Goal: Information Seeking & Learning: Learn about a topic

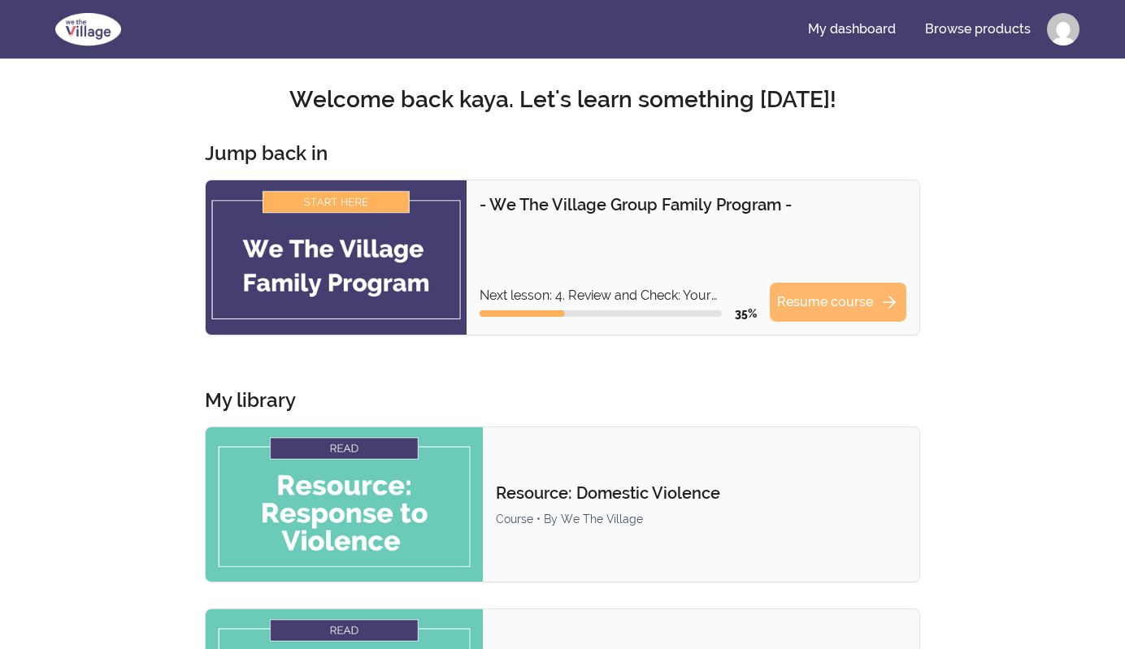
click at [847, 299] on link "Resume course arrow_forward" at bounding box center [838, 302] width 137 height 39
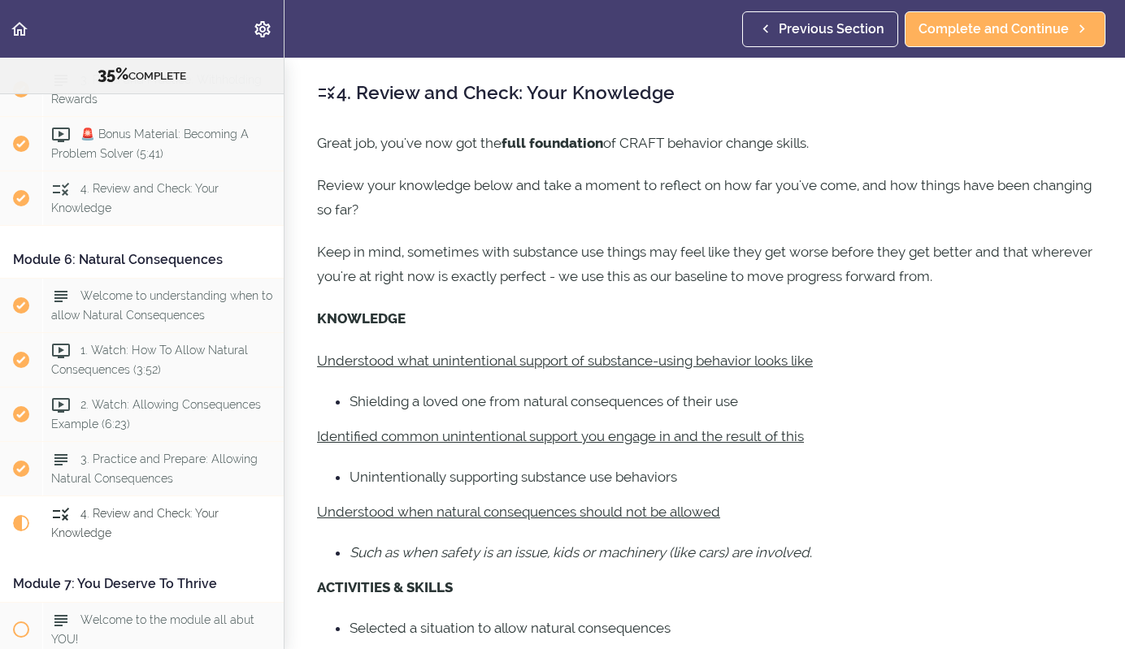
scroll to position [2062, 0]
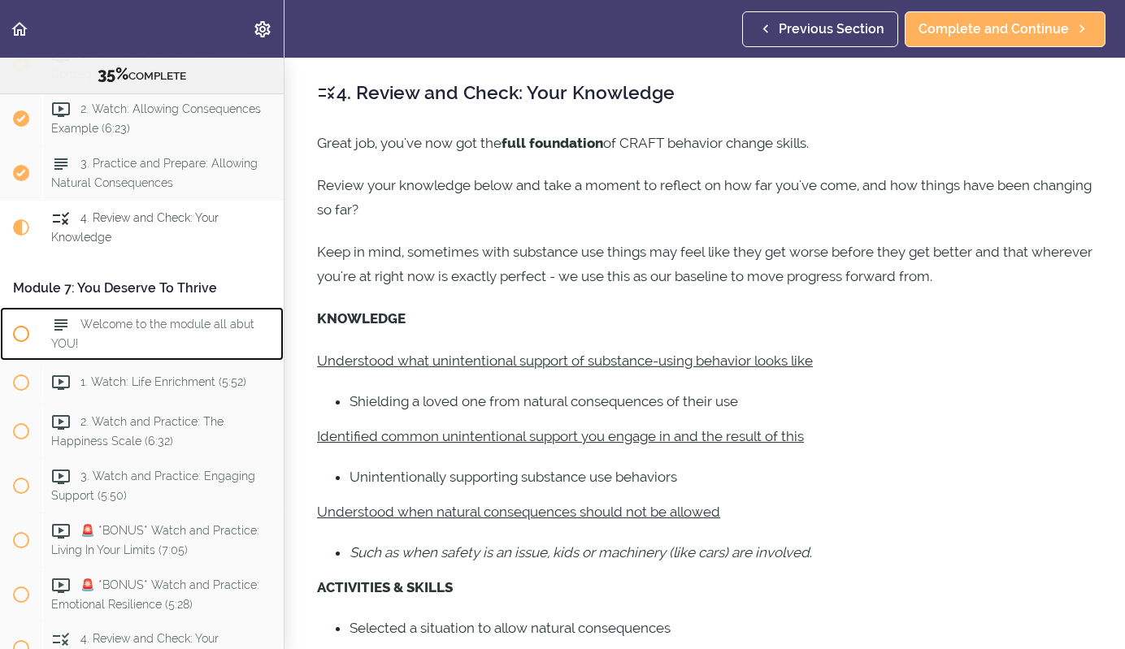
click at [132, 320] on span "Welcome to the module all abut YOU!" at bounding box center [152, 334] width 203 height 32
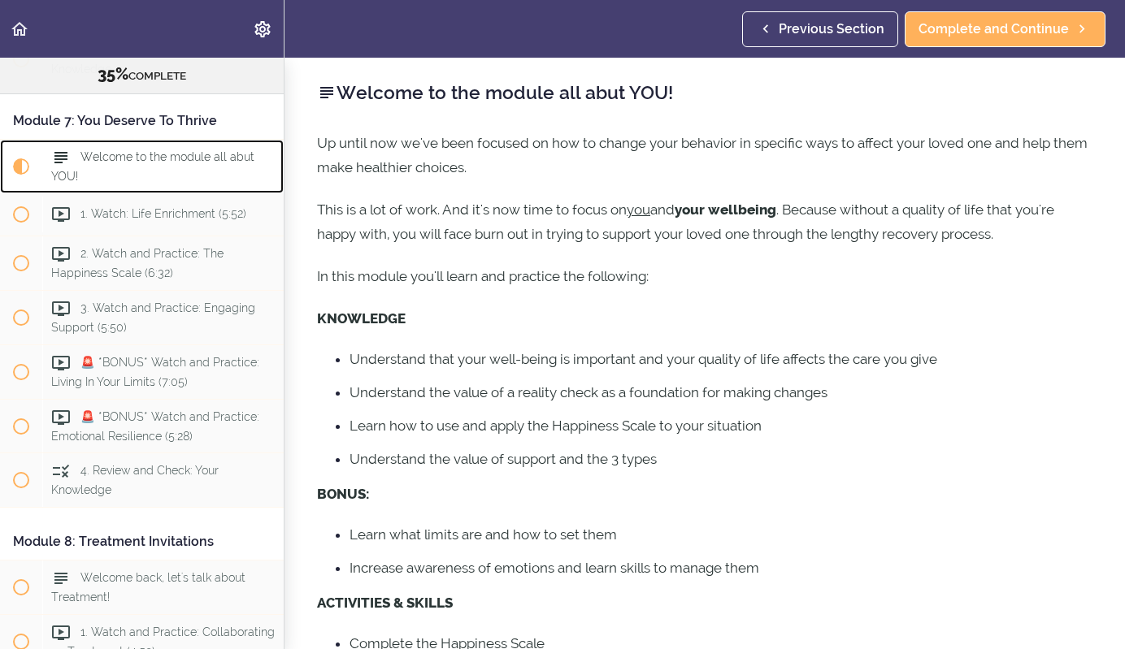
scroll to position [2252, 0]
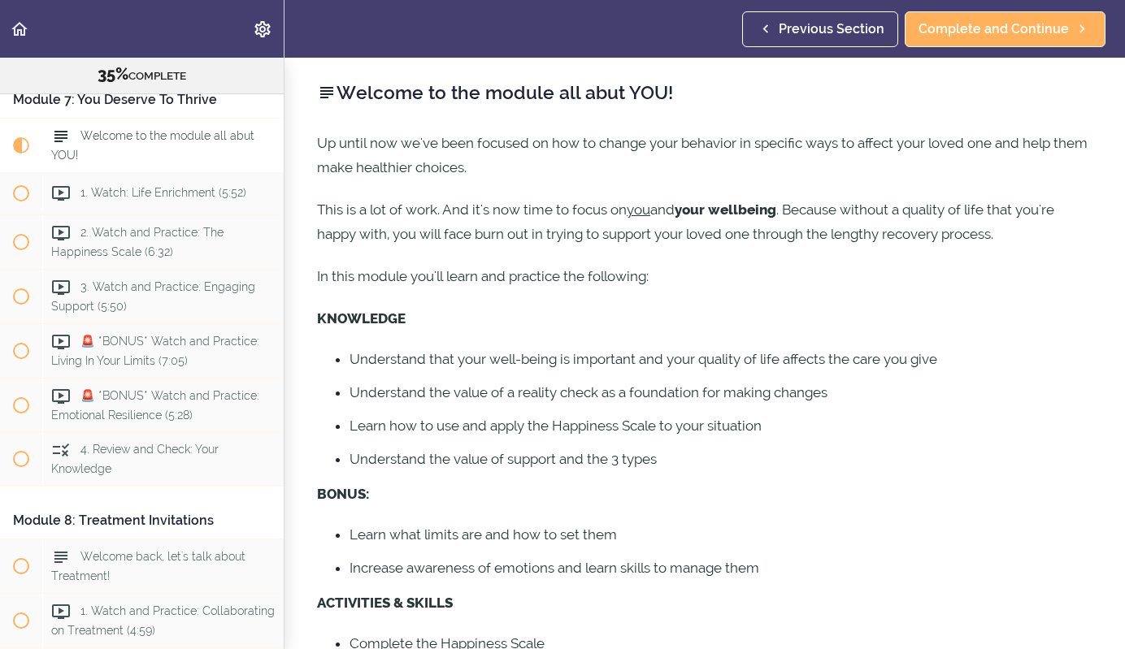
drag, startPoint x: 513, startPoint y: 370, endPoint x: 938, endPoint y: 558, distance: 464.7
click at [935, 558] on div "Up until now we've been focused on how to change your behavior in specific ways…" at bounding box center [704, 524] width 775 height 787
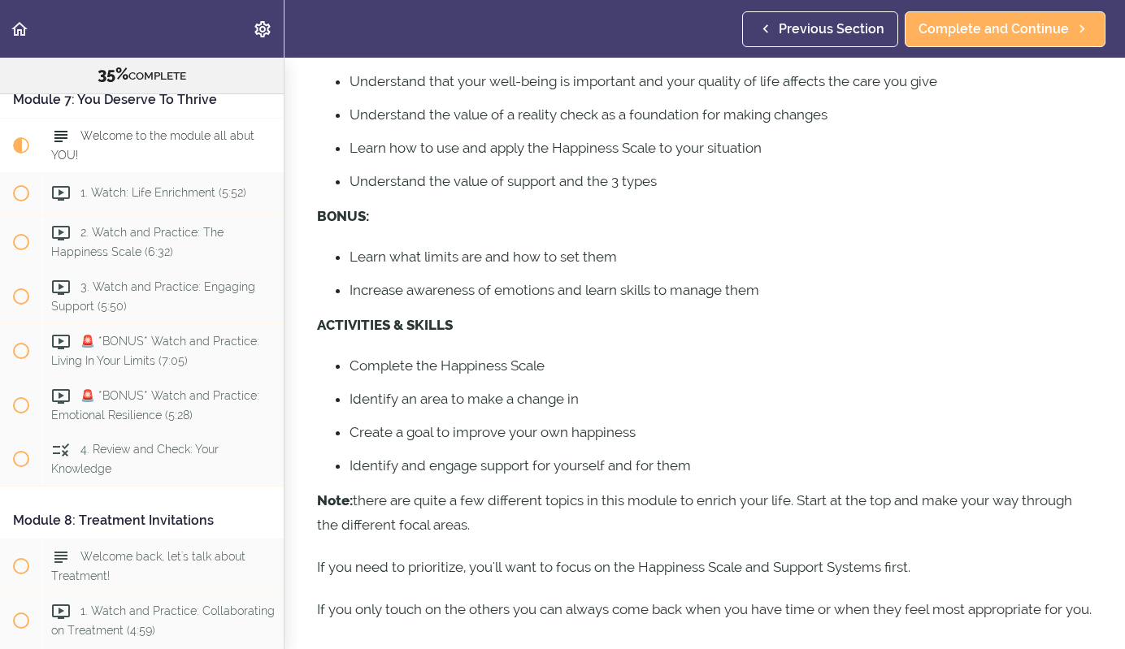
scroll to position [354, 0]
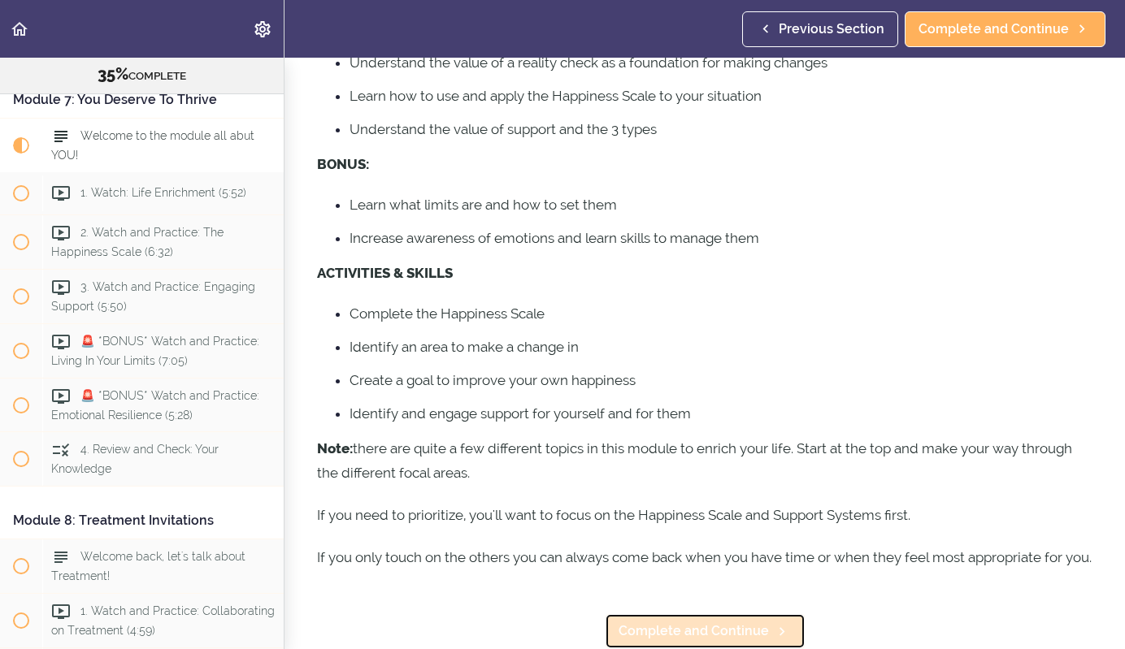
click at [695, 633] on span "Complete and Continue" at bounding box center [694, 632] width 150 height 20
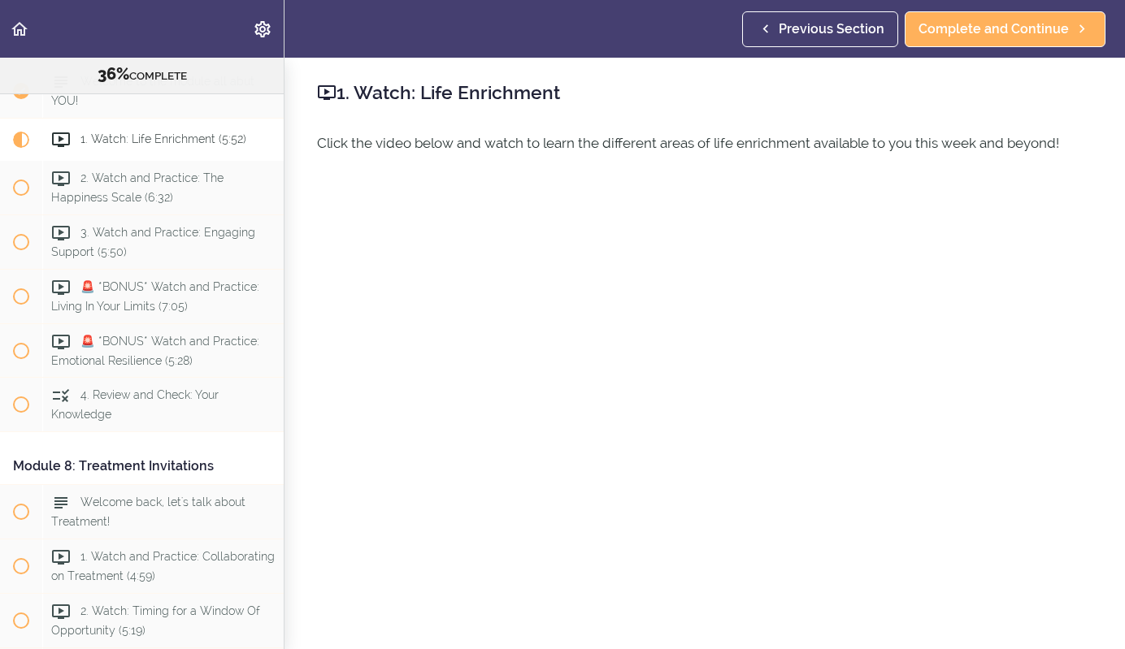
scroll to position [46, 0]
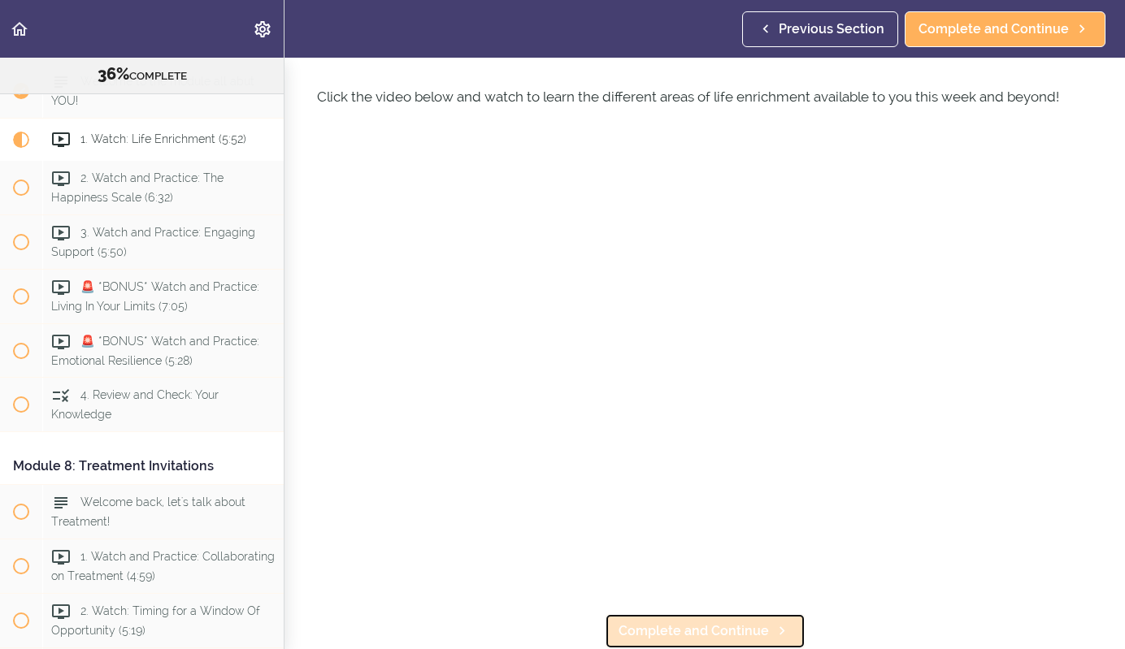
click at [736, 632] on span "Complete and Continue" at bounding box center [694, 632] width 150 height 20
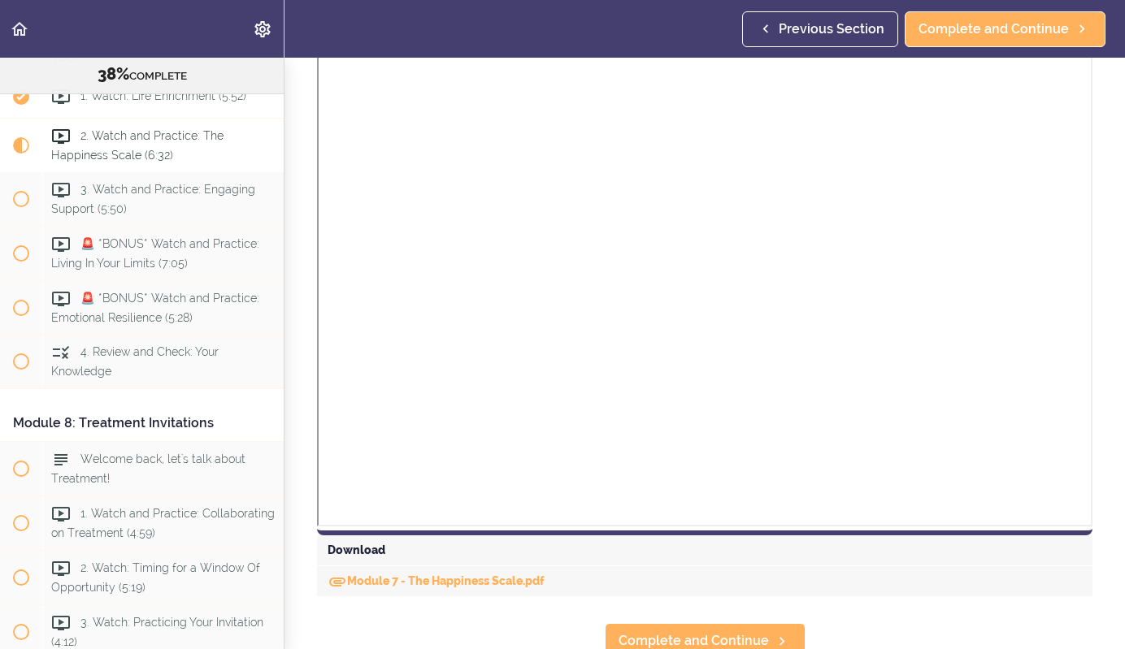
scroll to position [1533, 0]
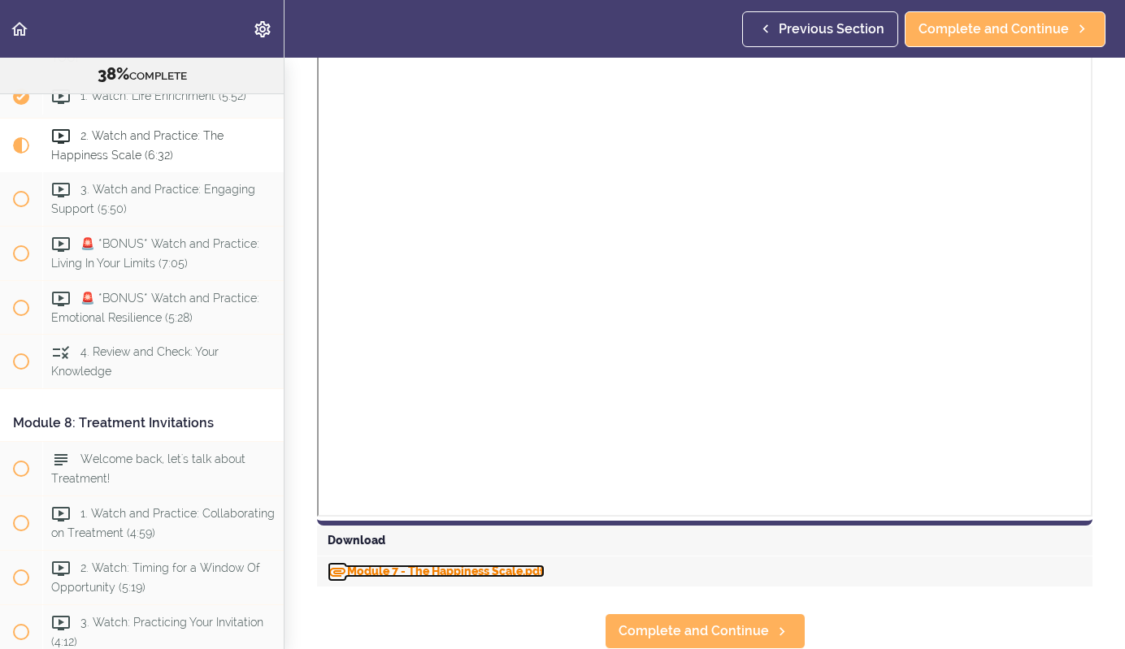
click at [512, 566] on link "Module 7 - The Happiness Scale.pdf" at bounding box center [436, 571] width 217 height 13
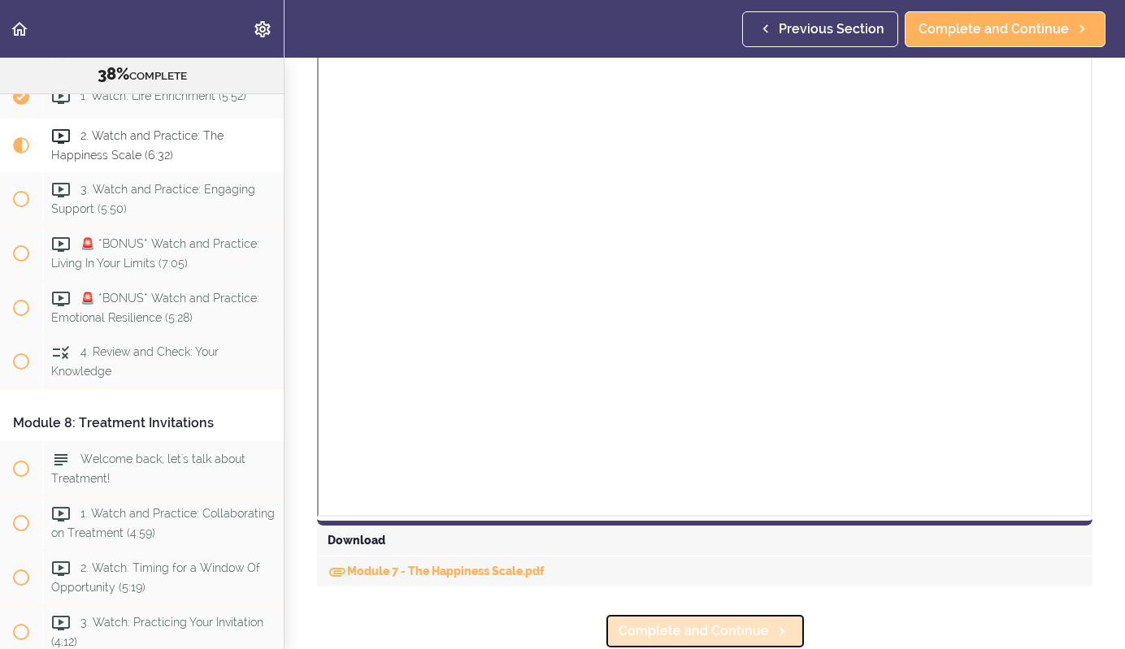
click at [730, 629] on span "Complete and Continue" at bounding box center [694, 632] width 150 height 20
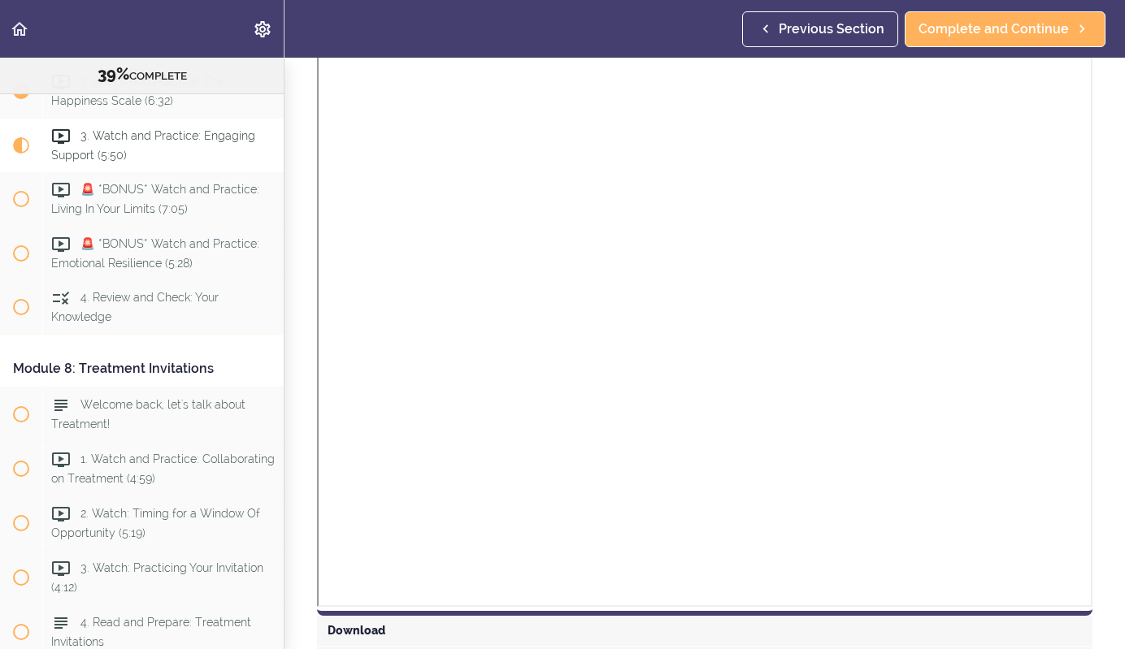
scroll to position [1742, 0]
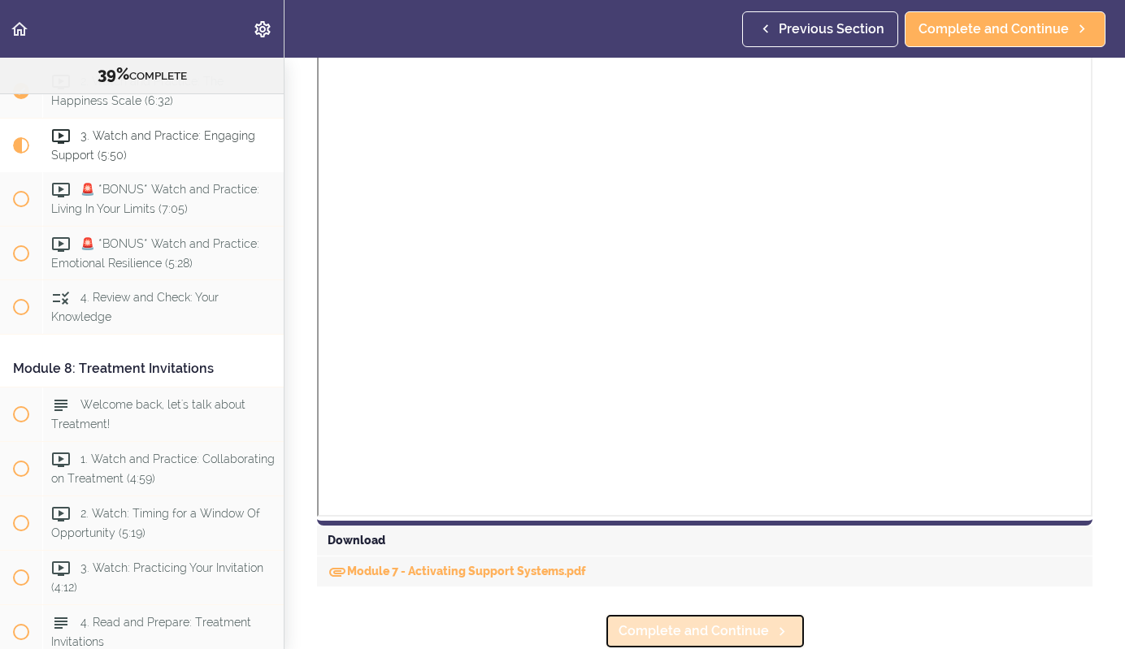
click at [701, 635] on span "Complete and Continue" at bounding box center [694, 632] width 150 height 20
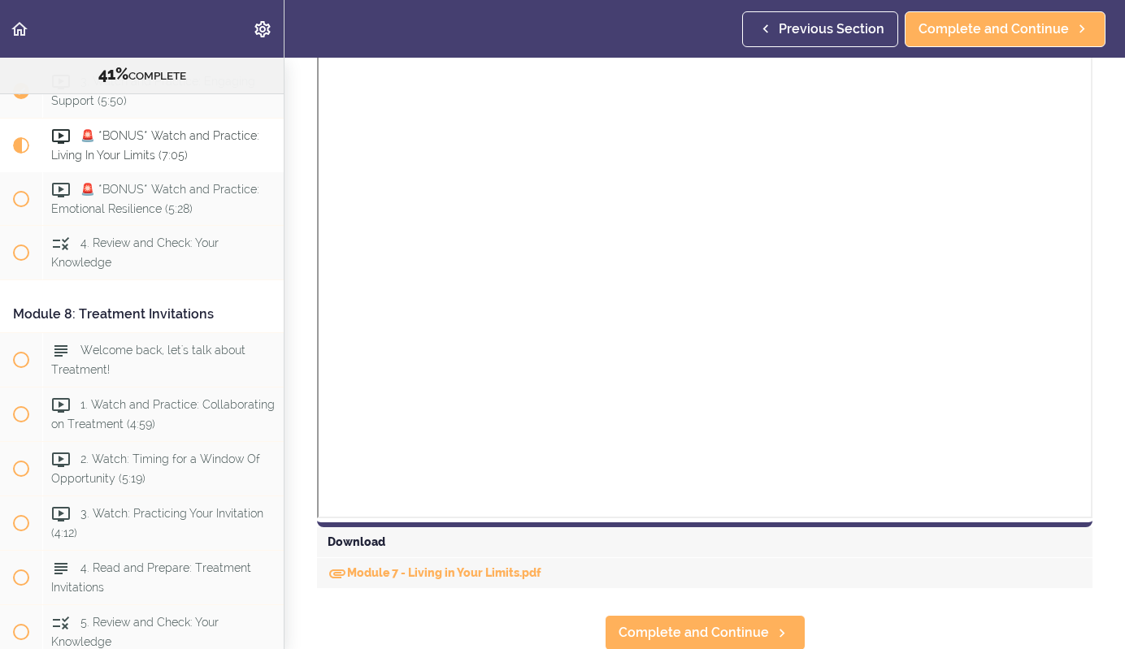
scroll to position [1533, 0]
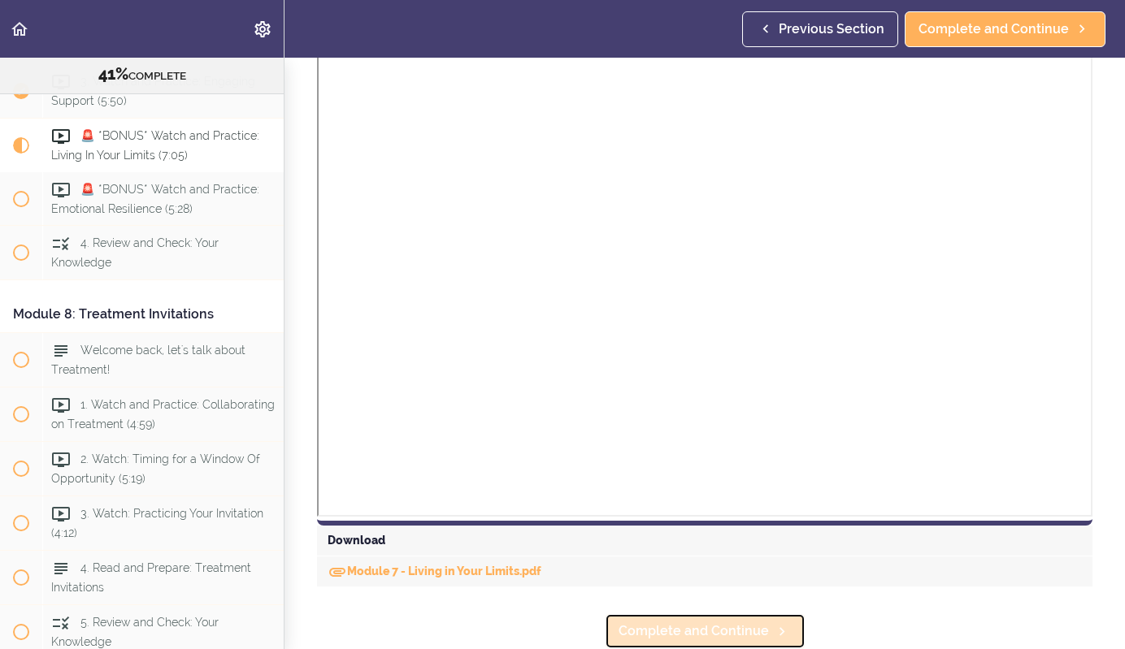
click at [740, 632] on span "Complete and Continue" at bounding box center [694, 632] width 150 height 20
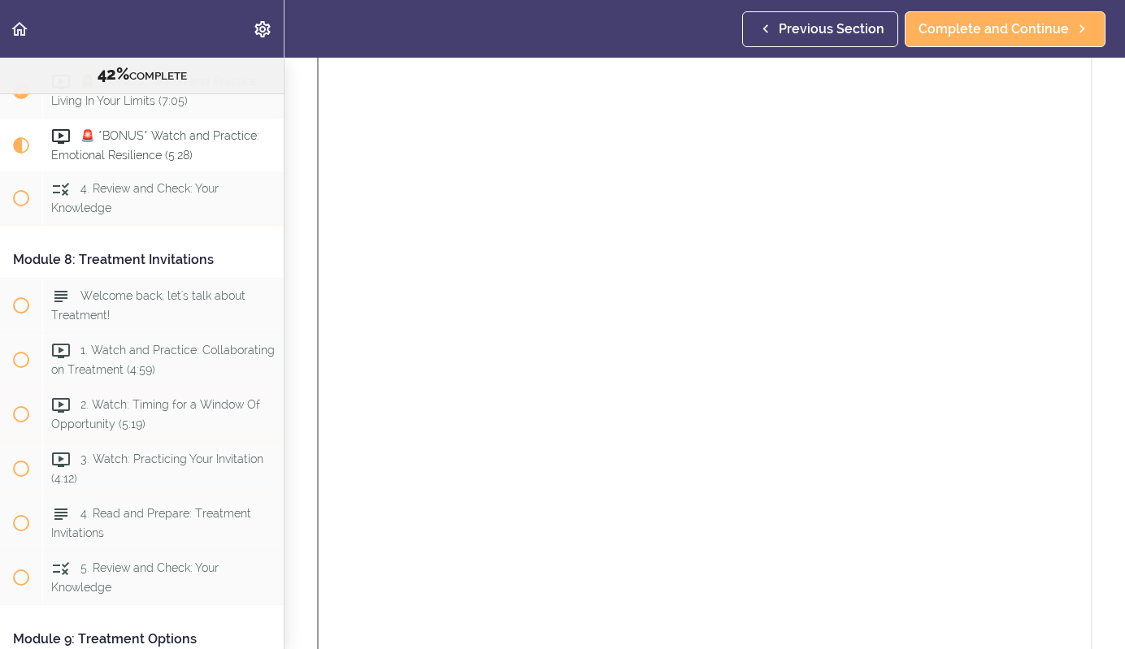
scroll to position [1631, 0]
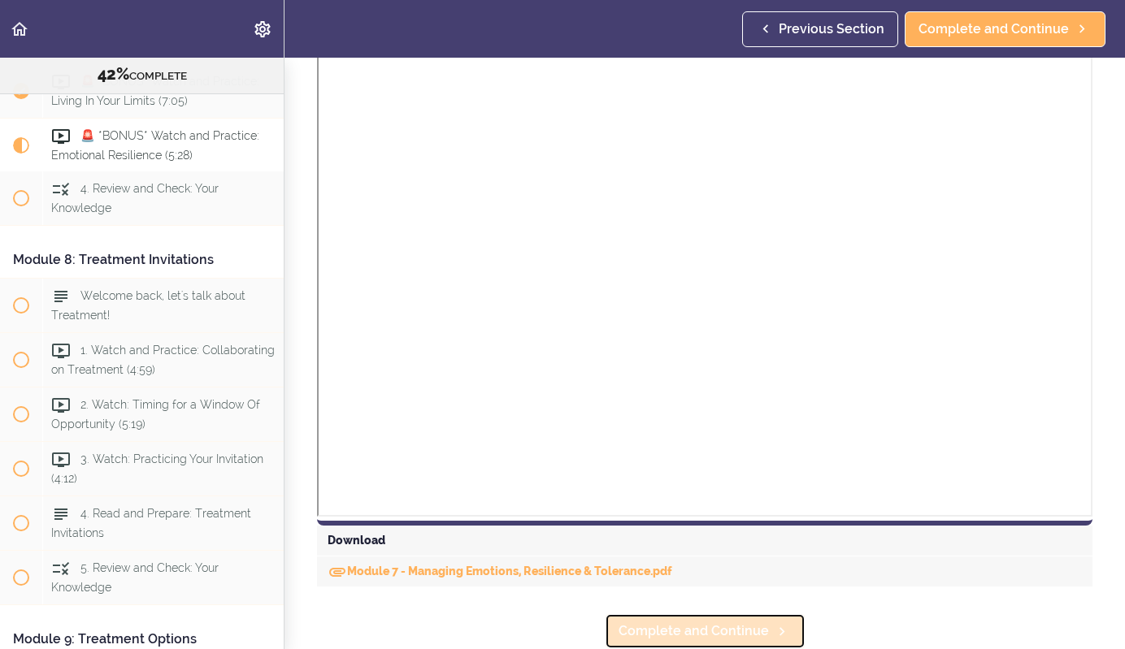
click at [753, 637] on span "Complete and Continue" at bounding box center [694, 632] width 150 height 20
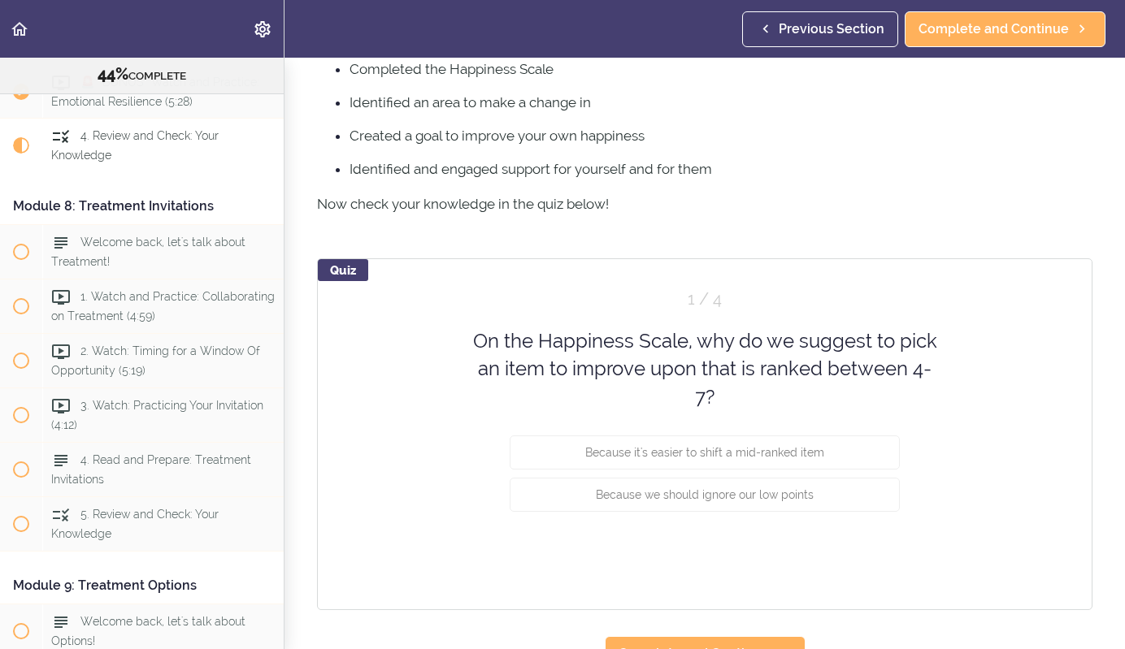
scroll to position [763, 0]
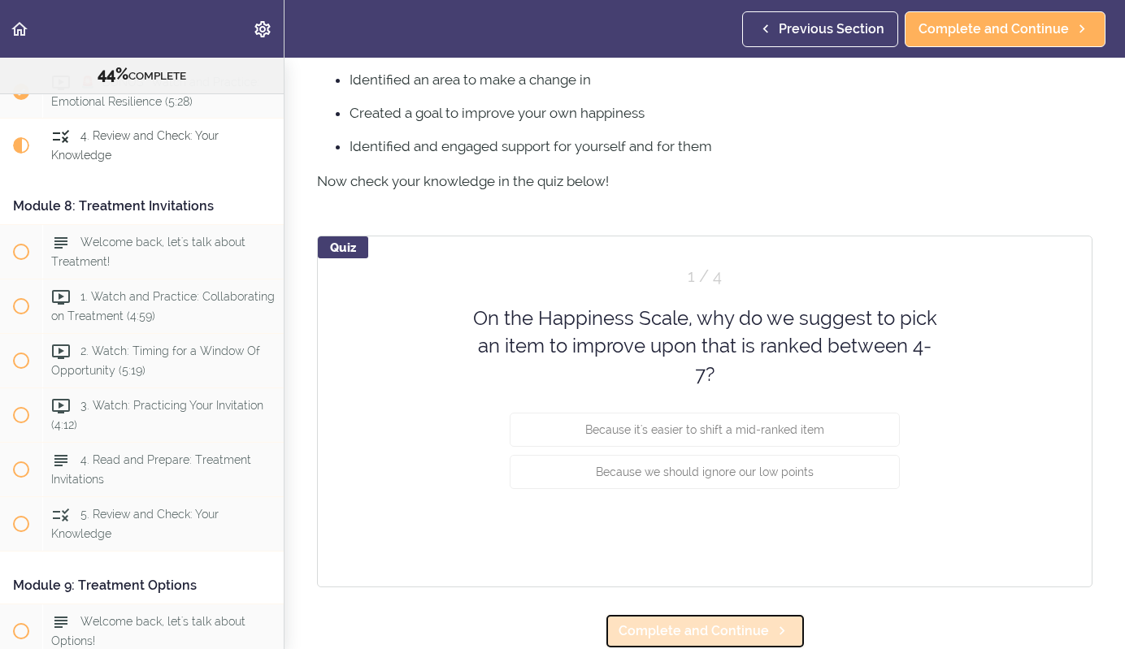
click at [731, 643] on link "Complete and Continue" at bounding box center [705, 632] width 201 height 36
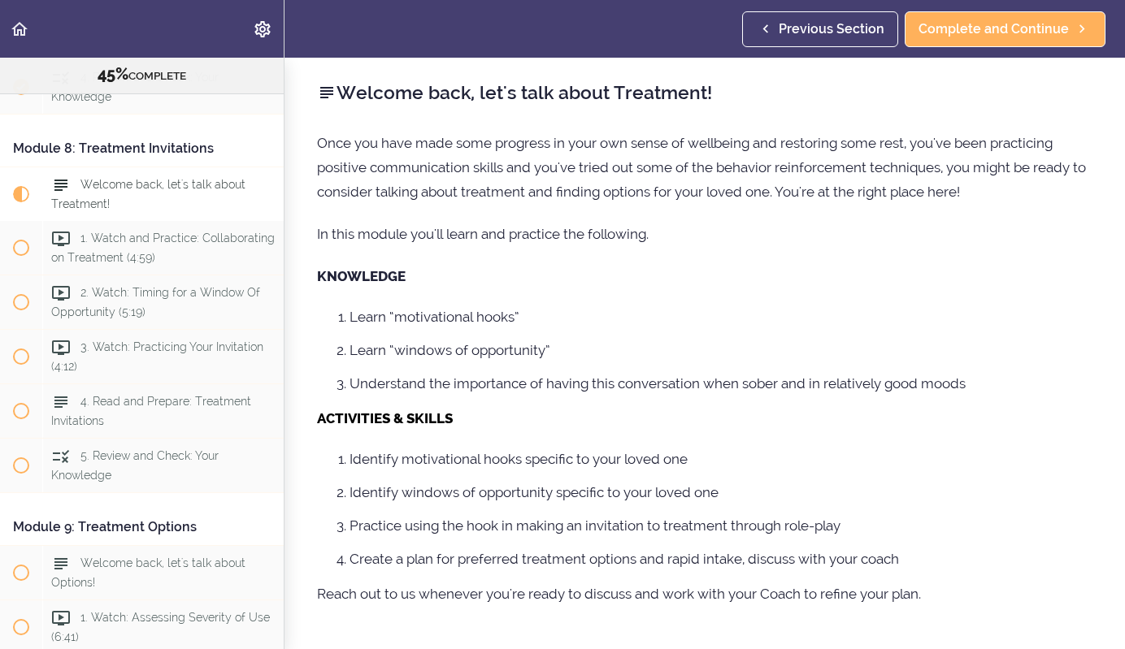
scroll to position [2673, 0]
